Goal: Transaction & Acquisition: Book appointment/travel/reservation

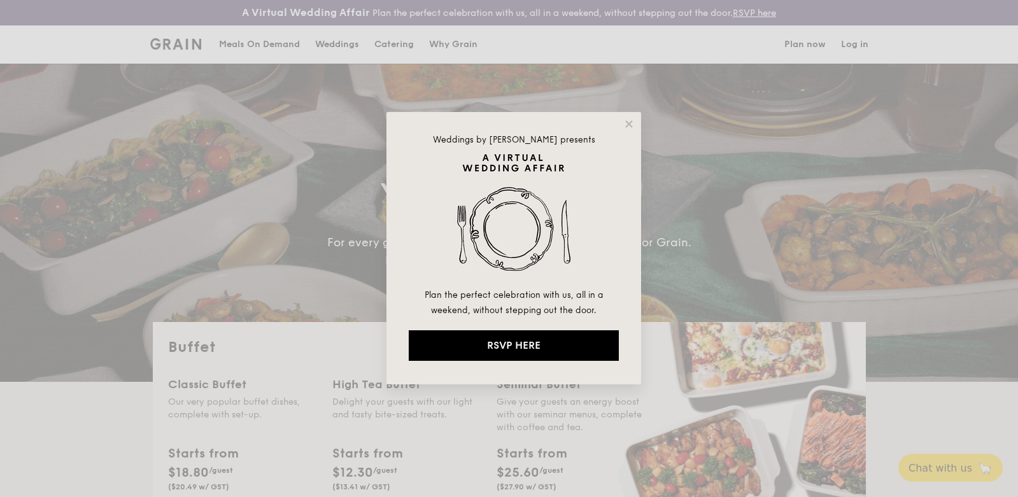
select select
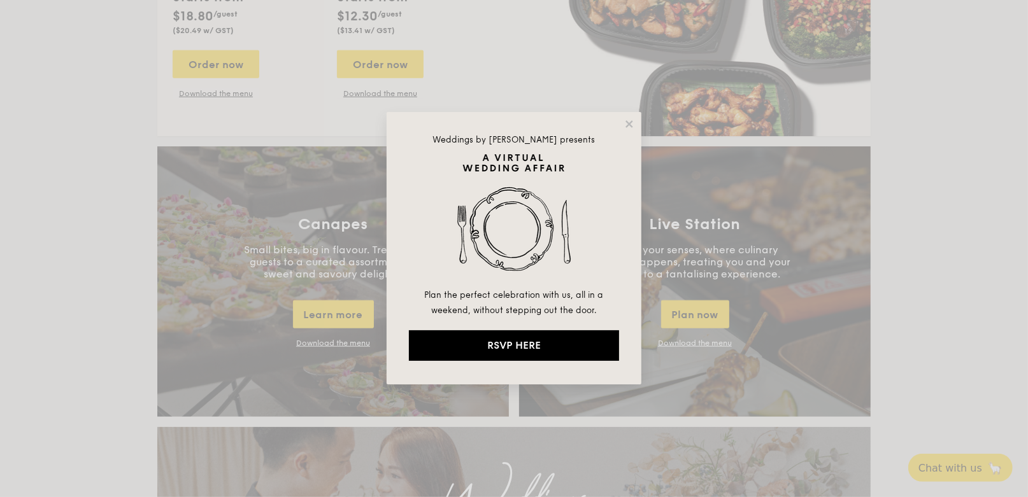
click at [623, 122] on div "Weddings by [PERSON_NAME] presents Plan the perfect celebration with us, all in…" at bounding box center [514, 248] width 255 height 273
click at [627, 122] on icon at bounding box center [628, 123] width 7 height 7
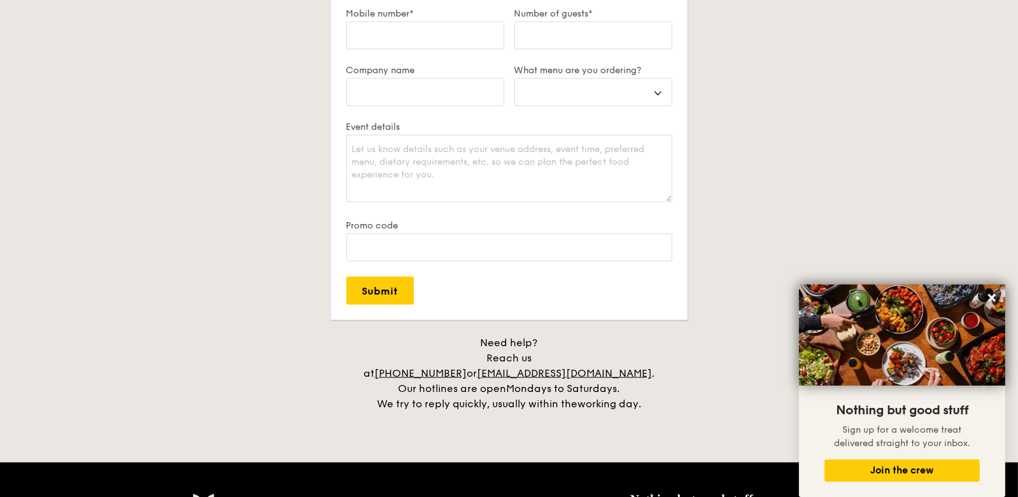
scroll to position [2611, 0]
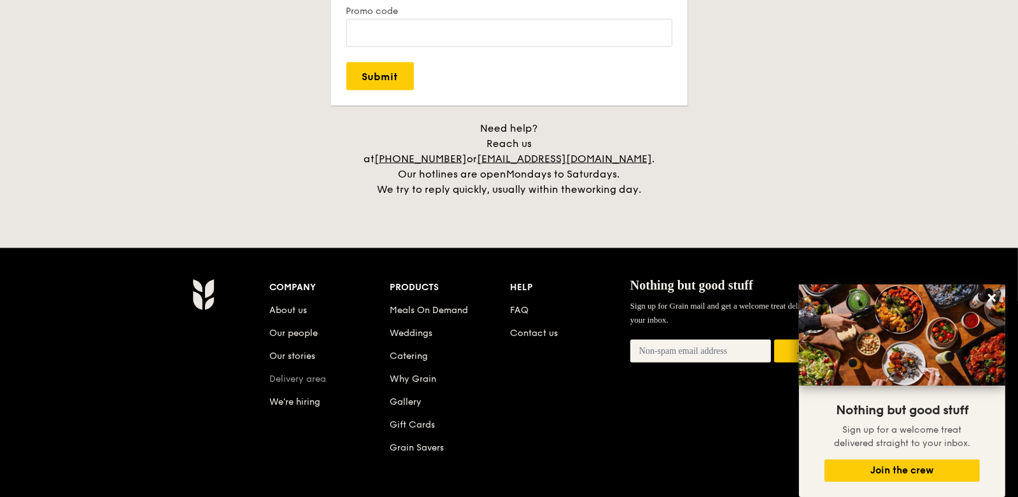
click at [288, 374] on link "Delivery area" at bounding box center [298, 379] width 57 height 11
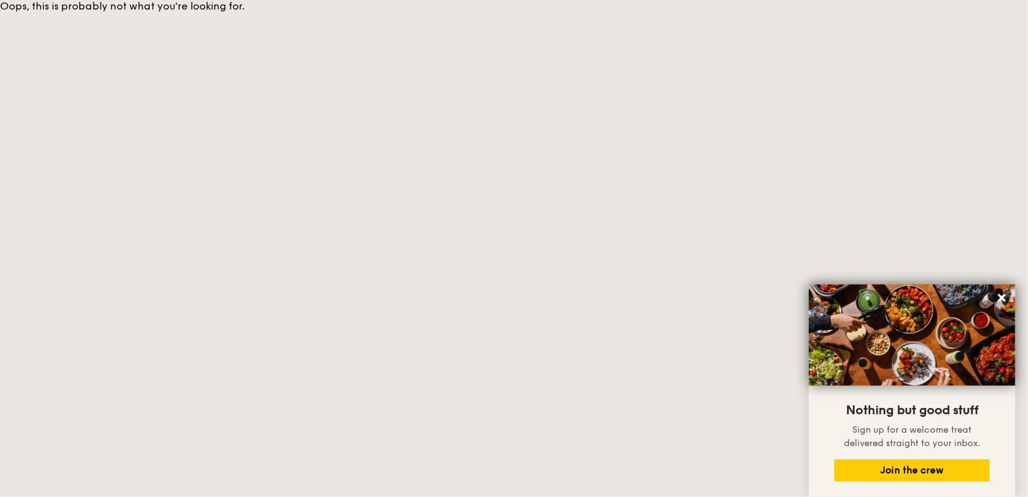
select select
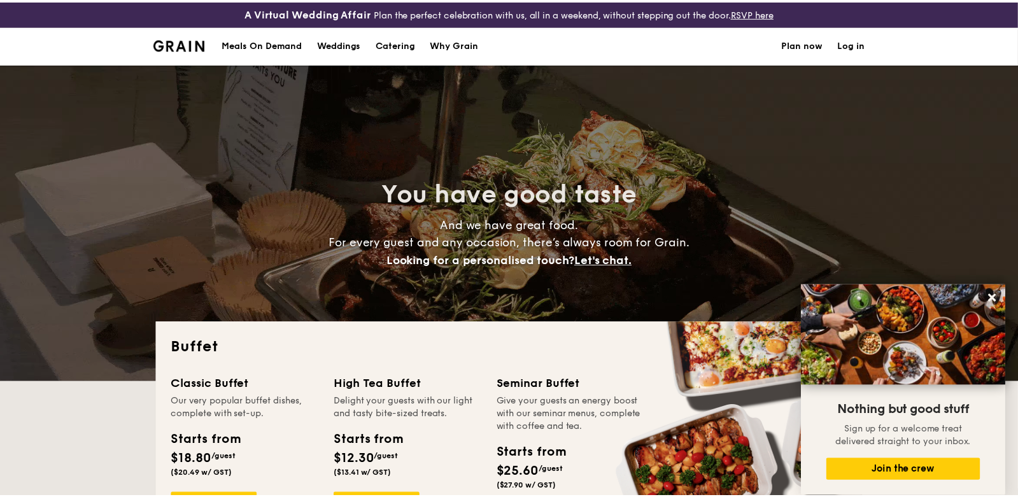
scroll to position [2722, 0]
